Goal: Contribute content

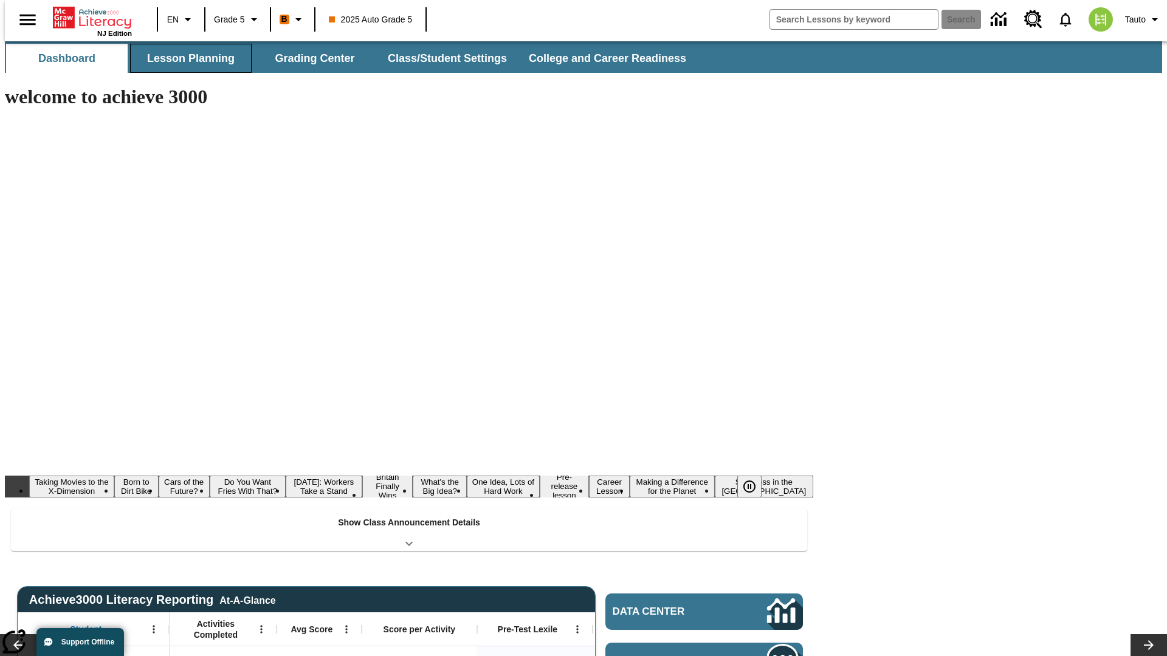
click at [186, 58] on button "Lesson Planning" at bounding box center [191, 58] width 122 height 29
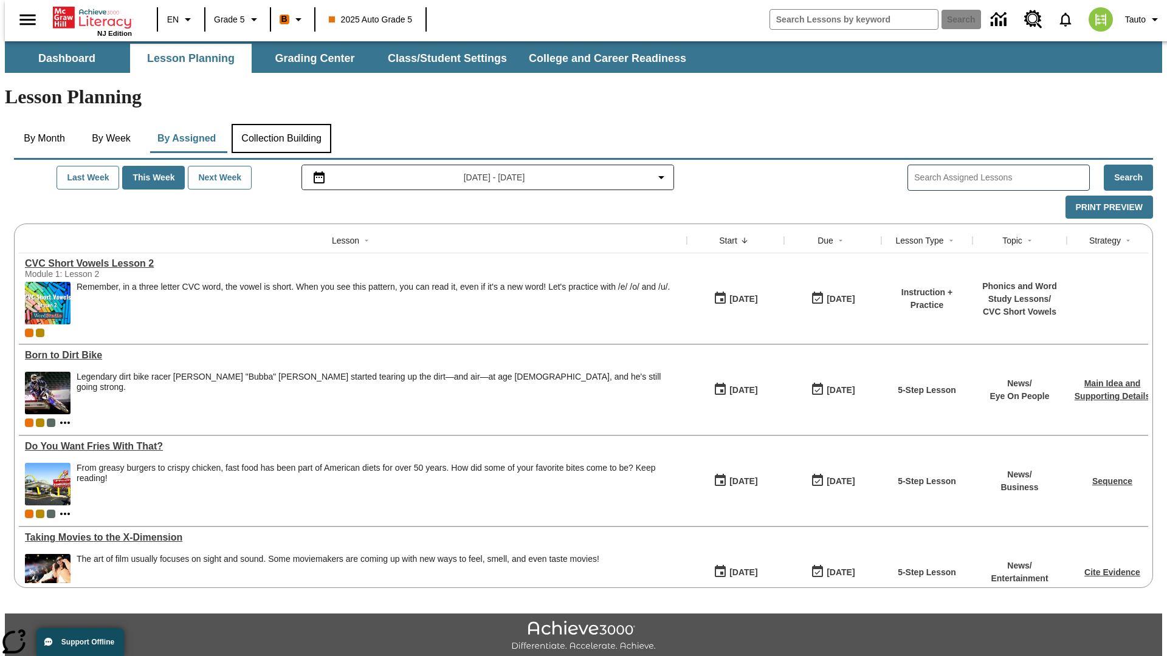
click at [281, 124] on button "Collection Building" at bounding box center [282, 138] width 100 height 29
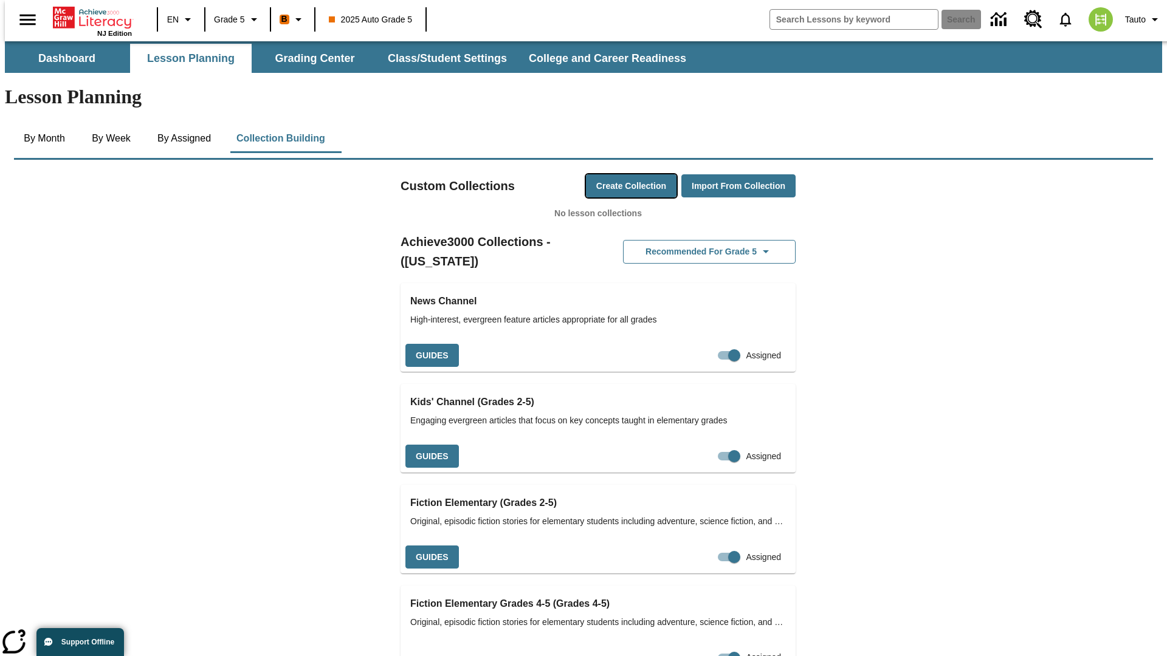
click at [608, 174] on button "Create Collection" at bounding box center [631, 186] width 91 height 24
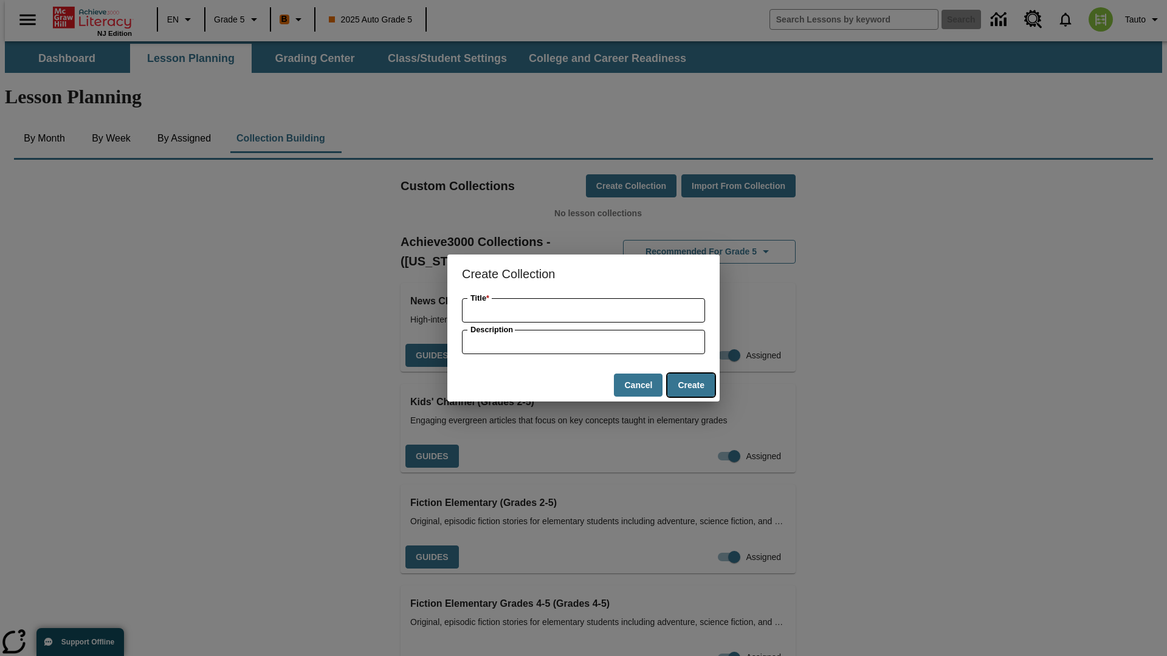
click at [690, 385] on button "Create" at bounding box center [690, 386] width 47 height 24
